Goal: Information Seeking & Learning: Learn about a topic

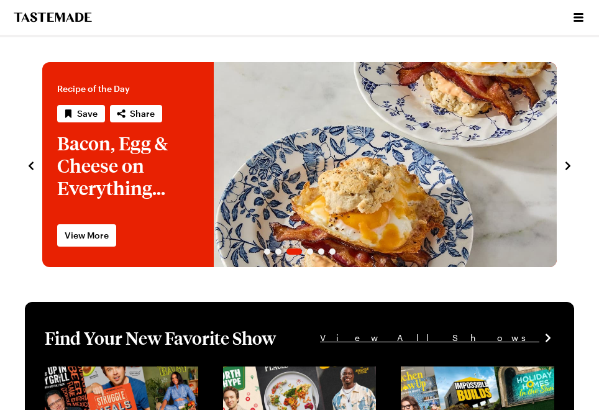
click at [585, 12] on icon "Open menu" at bounding box center [578, 17] width 15 height 15
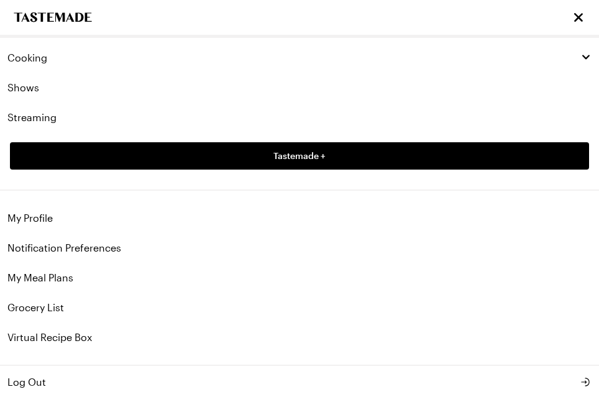
click at [40, 57] on span "Cooking" at bounding box center [27, 58] width 40 height 12
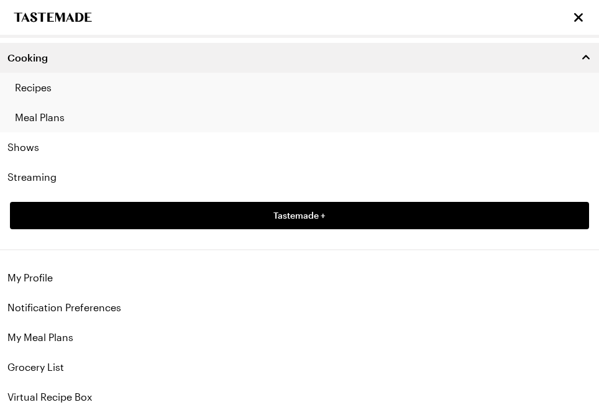
click at [45, 88] on link "Recipes" at bounding box center [299, 88] width 599 height 30
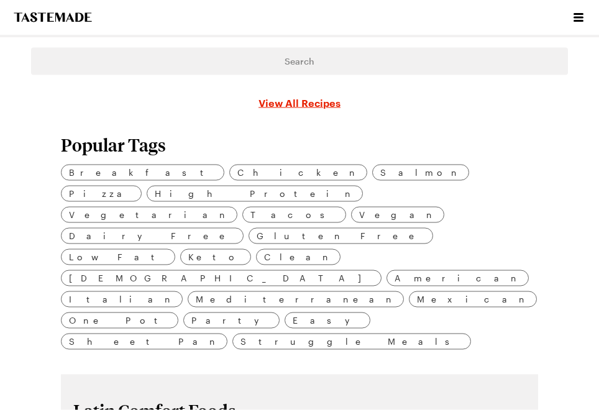
scroll to position [170, 0]
click at [237, 171] on span "Chicken" at bounding box center [298, 172] width 122 height 14
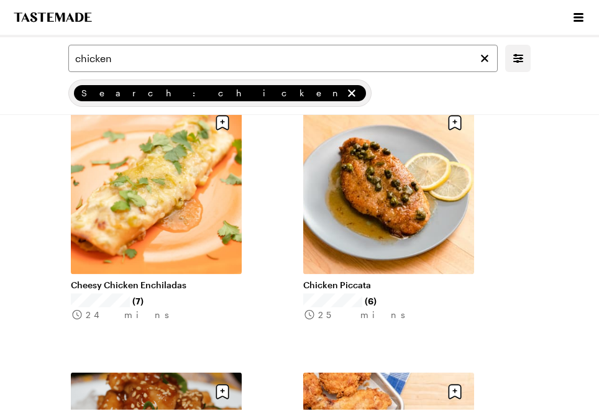
scroll to position [961, 0]
click at [353, 290] on link "Chicken Piccata" at bounding box center [388, 284] width 171 height 11
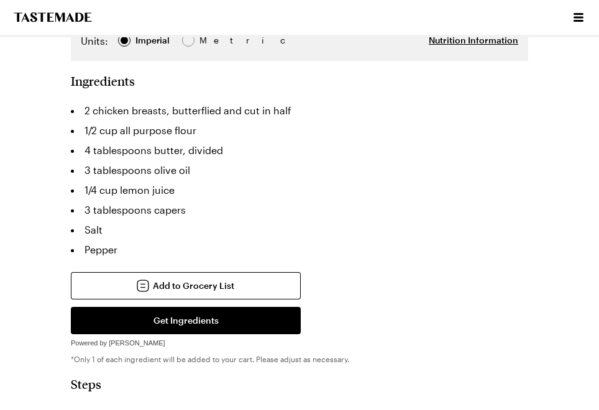
scroll to position [663, 0]
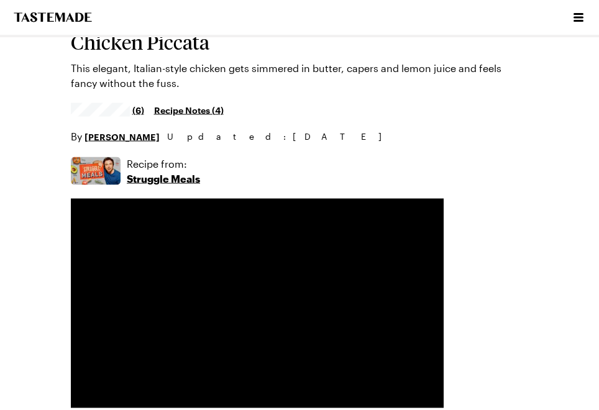
type textarea "x"
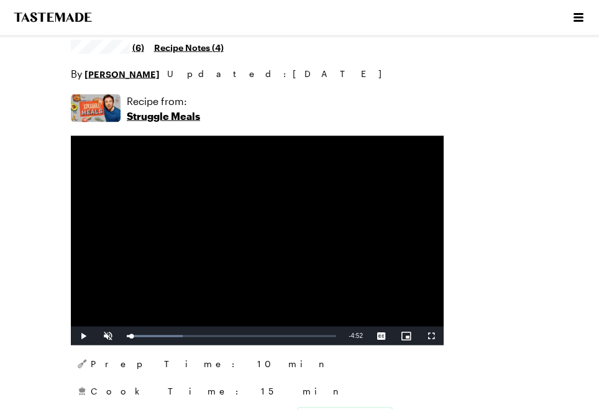
scroll to position [234, 0]
